Goal: Transaction & Acquisition: Subscribe to service/newsletter

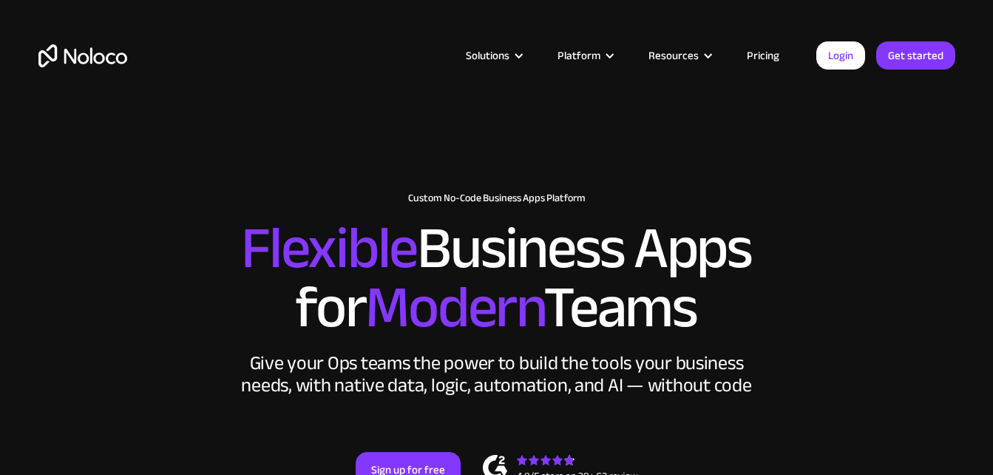
click at [762, 54] on link "Pricing" at bounding box center [762, 55] width 69 height 19
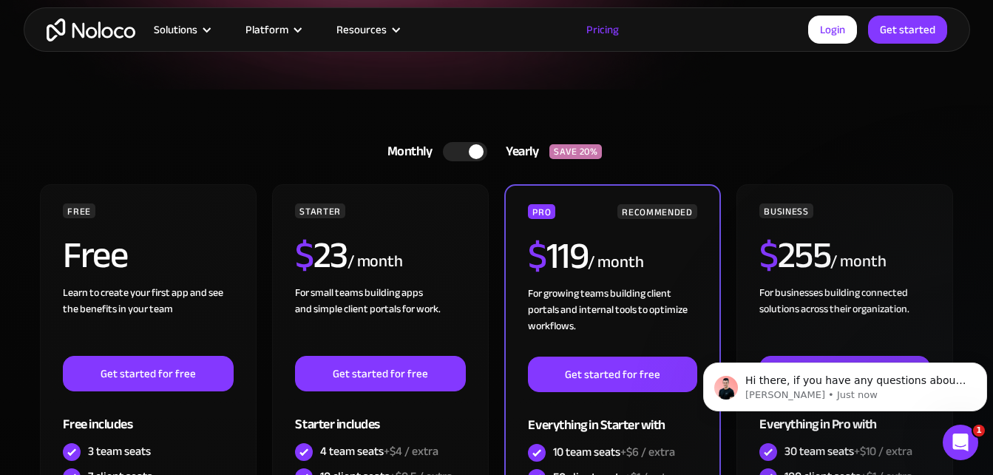
scroll to position [296, 0]
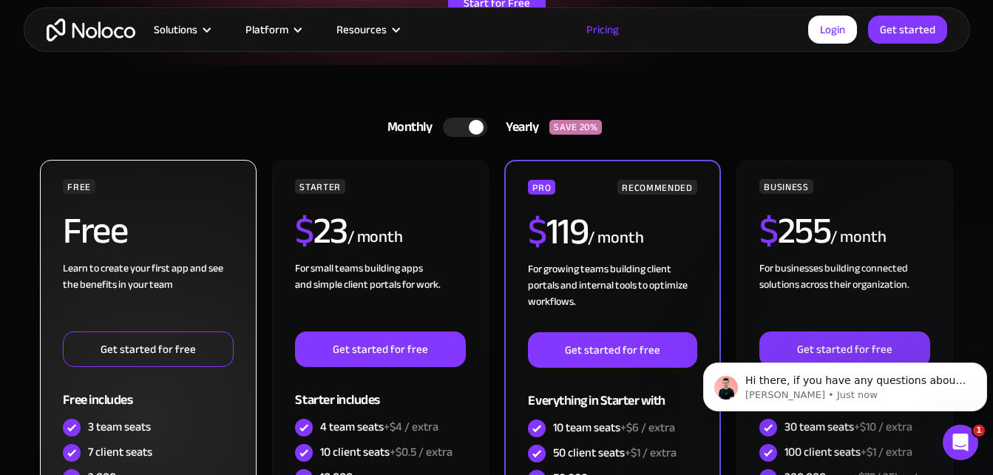
click at [176, 350] on link "Get started for free" at bounding box center [148, 348] width 170 height 35
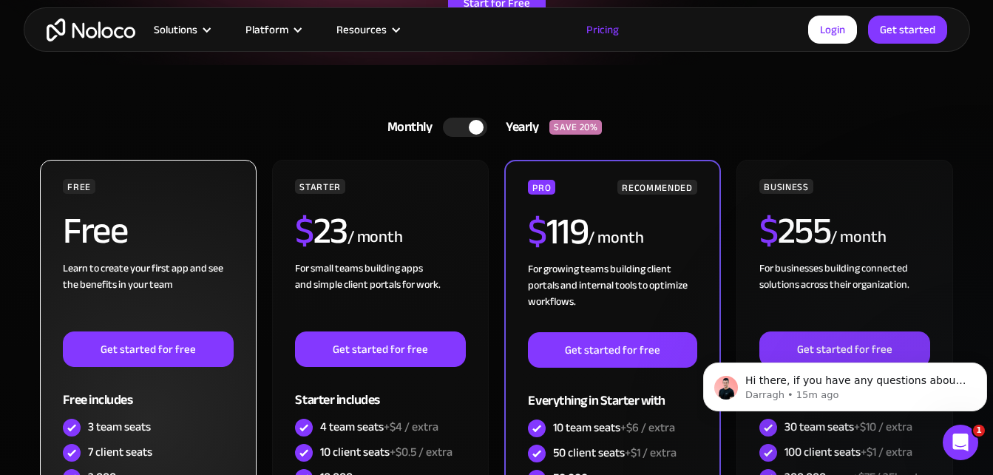
click at [155, 233] on div "Free" at bounding box center [148, 236] width 170 height 48
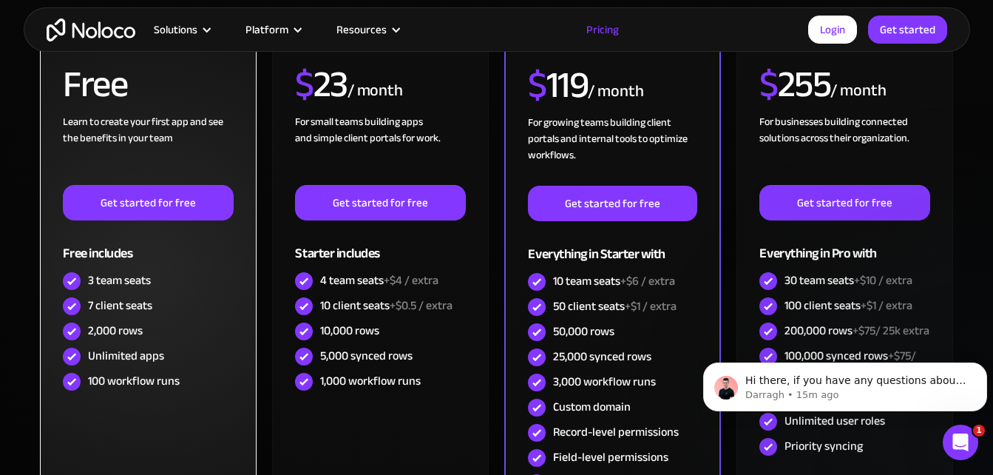
scroll to position [444, 0]
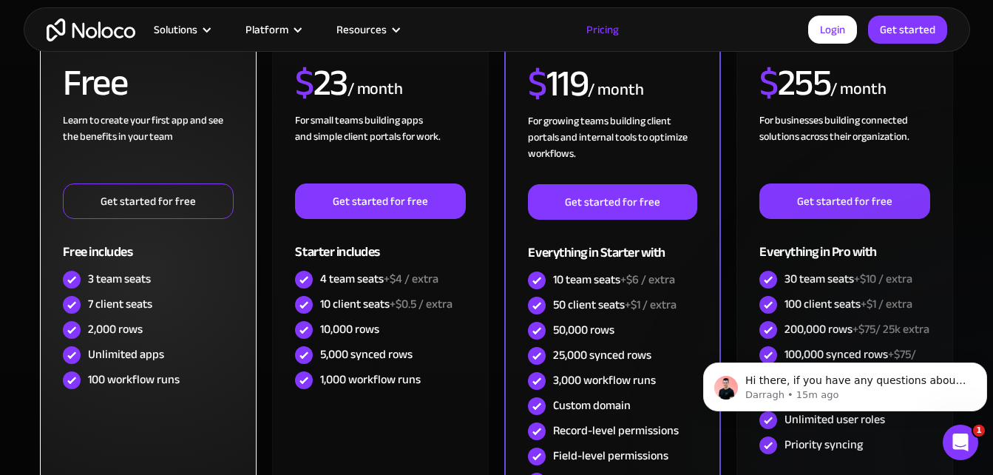
click at [167, 204] on link "Get started for free" at bounding box center [148, 200] width 170 height 35
click at [141, 214] on link "Get started for free" at bounding box center [148, 200] width 170 height 35
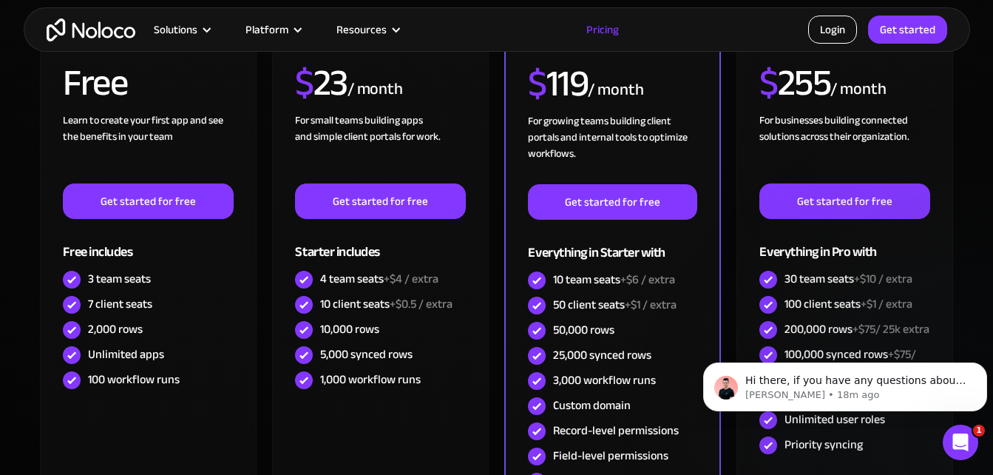
click at [835, 30] on link "Login" at bounding box center [832, 30] width 49 height 28
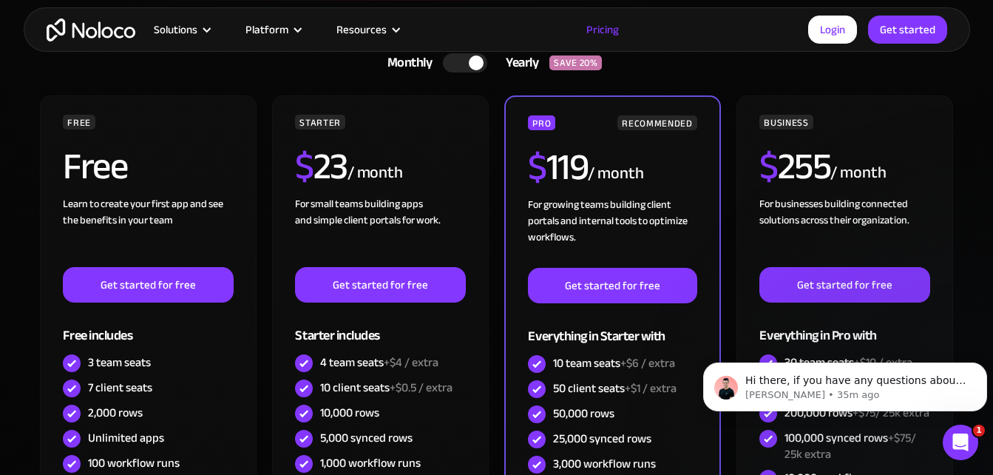
scroll to position [296, 0]
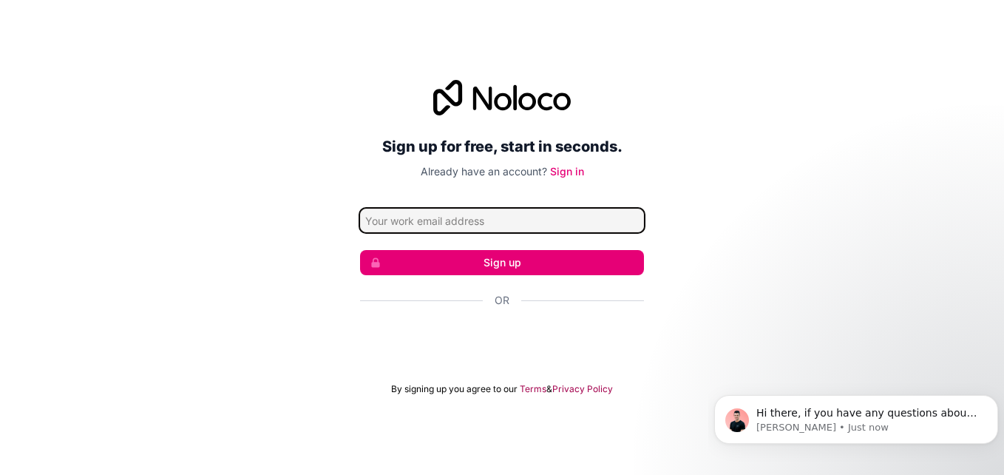
click at [552, 224] on input "Email address" at bounding box center [502, 220] width 284 height 24
type input "[EMAIL_ADDRESS][DOMAIN_NAME]"
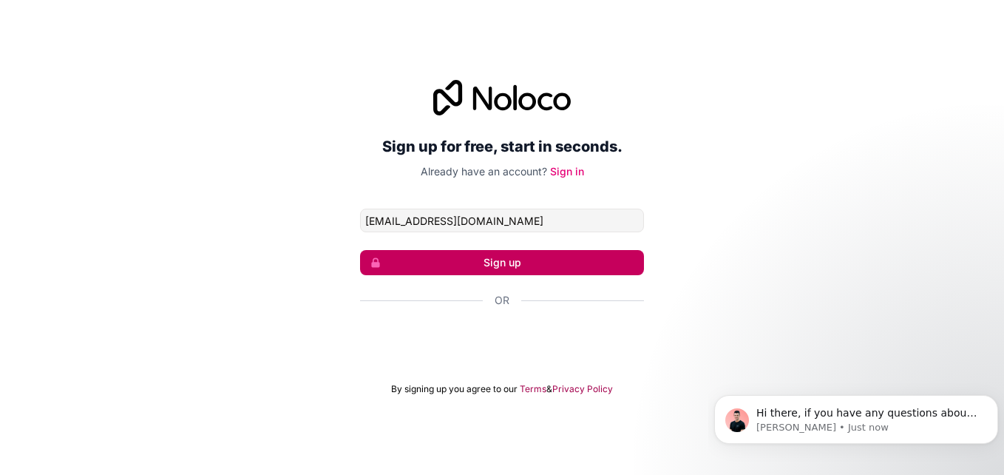
click at [525, 263] on button "Sign up" at bounding box center [502, 262] width 284 height 25
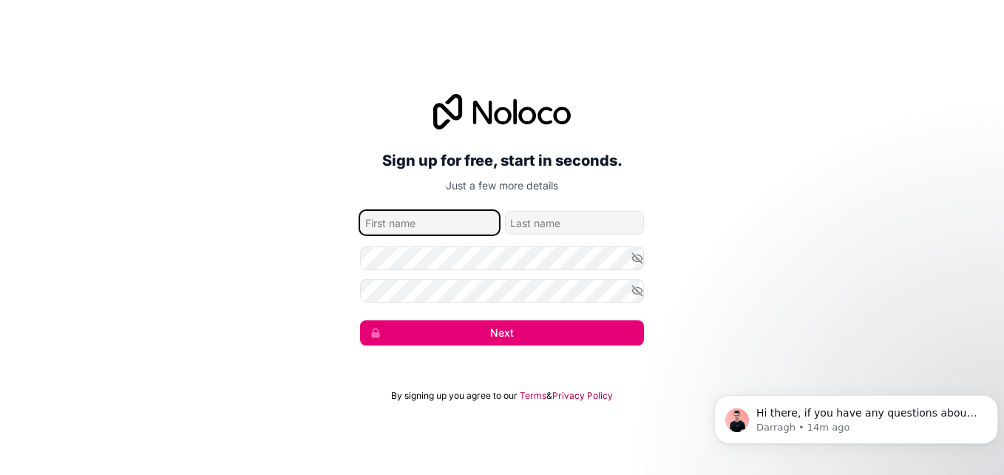
drag, startPoint x: 441, startPoint y: 226, endPoint x: 398, endPoint y: 225, distance: 43.6
click at [397, 224] on input "given-name" at bounding box center [429, 223] width 139 height 24
type input "Hurbert"
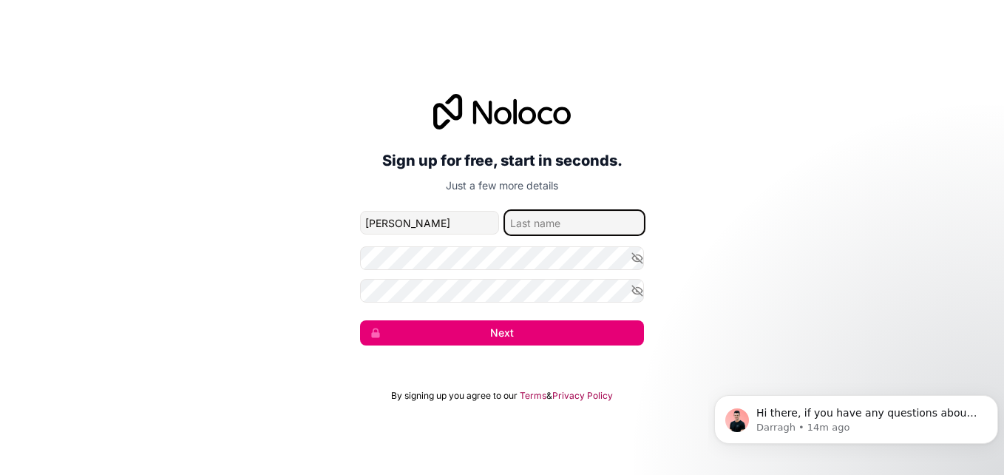
type input "Knight"
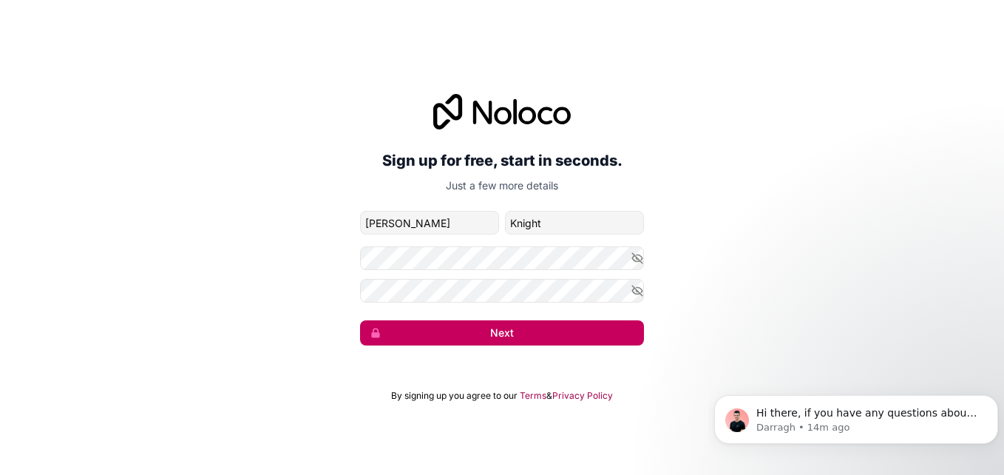
click at [474, 330] on button "Next" at bounding box center [502, 332] width 284 height 25
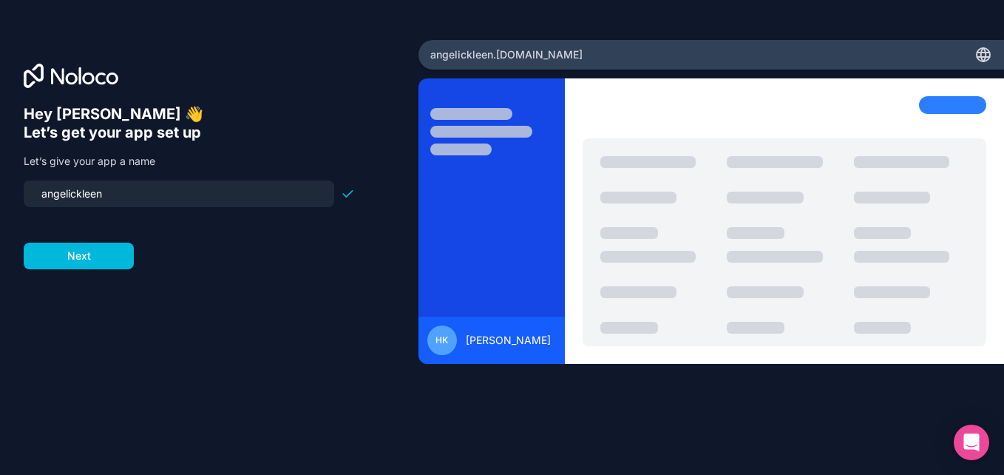
type input "angelickleen"
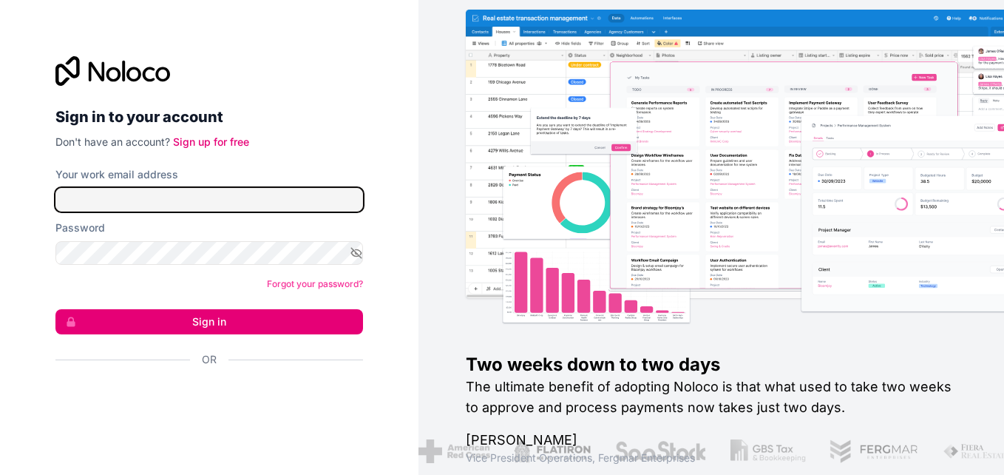
click at [192, 194] on input "Your work email address" at bounding box center [209, 200] width 308 height 24
type input "[EMAIL_ADDRESS][DOMAIN_NAME]"
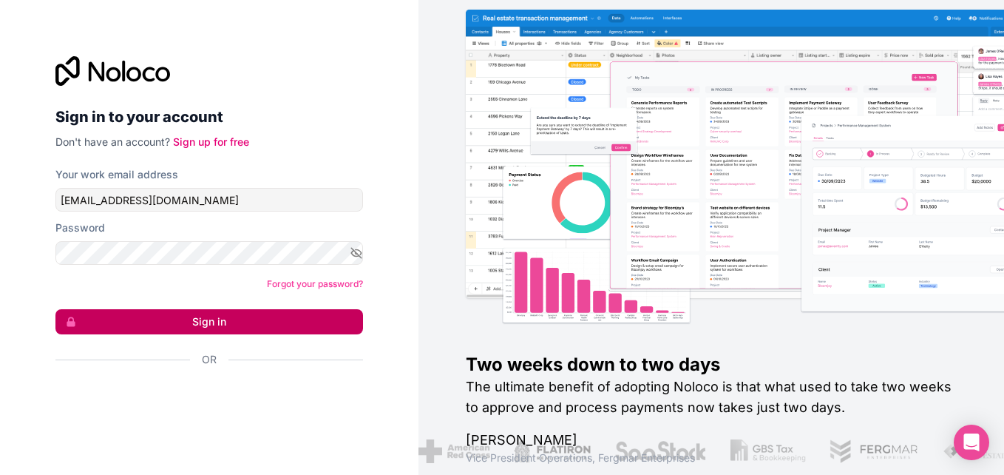
click at [191, 328] on button "Sign in" at bounding box center [209, 321] width 308 height 25
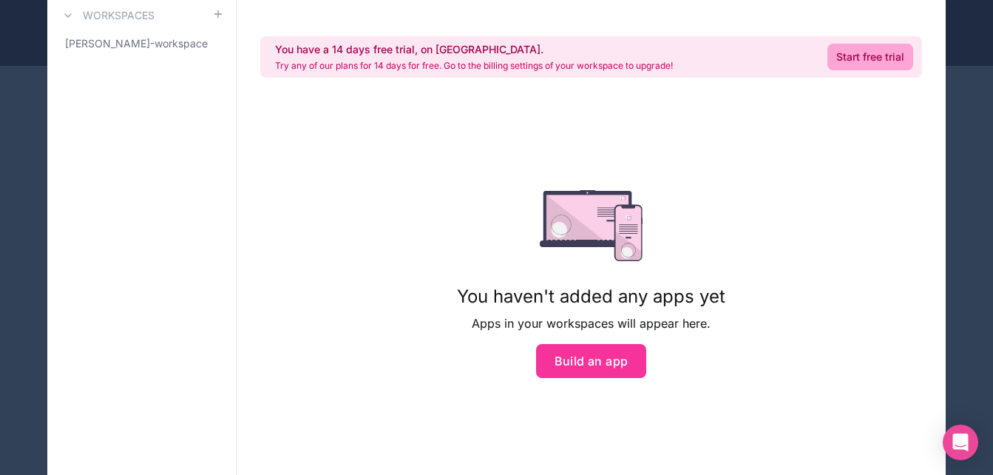
scroll to position [74, 0]
